Goal: Information Seeking & Learning: Understand process/instructions

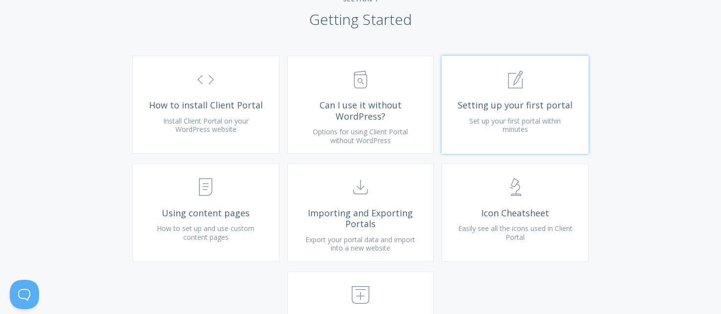
click at [498, 129] on span "Set up your first portal within minutes" at bounding box center [514, 125] width 91 height 18
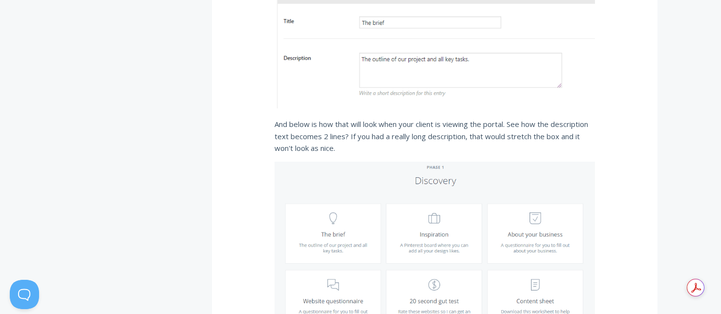
scroll to position [1649, 0]
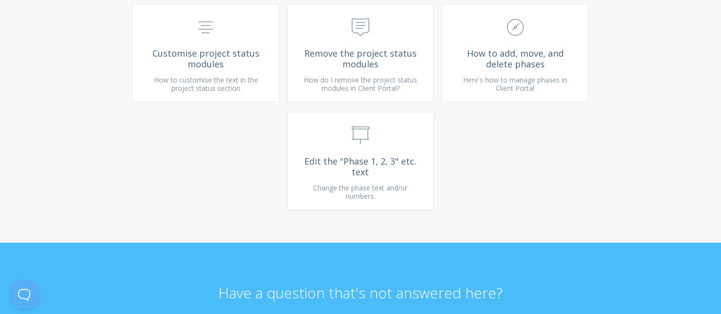
scroll to position [2548, 0]
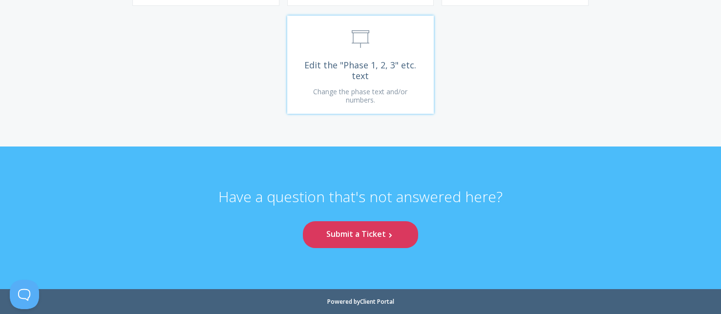
click at [406, 38] on span ".st0{fill:none;stroke:#000000;stroke-width:2;stroke-miterlimit:10;} Untitled-13" at bounding box center [360, 40] width 117 height 30
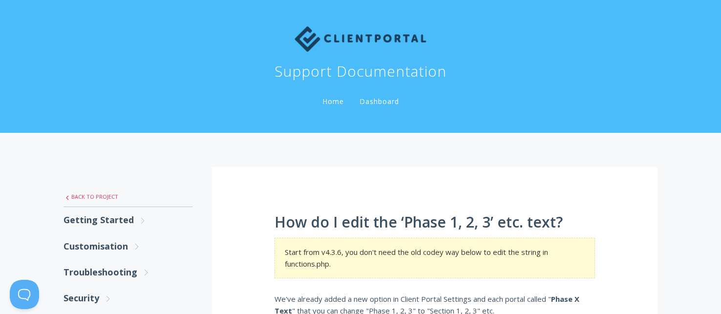
click at [89, 203] on link ".st0{fill:none;stroke:#000000;stroke-width:2;stroke-miterlimit:10;} Untitled-27…" at bounding box center [128, 197] width 129 height 21
